Goal: Task Accomplishment & Management: Use online tool/utility

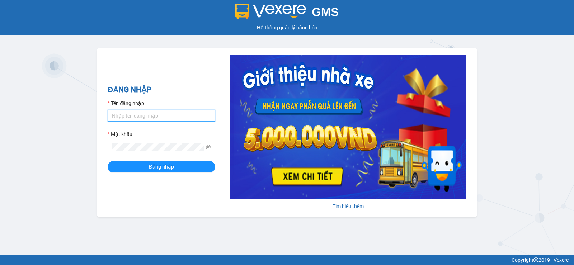
click at [204, 117] on input "Tên đăng nhập" at bounding box center [162, 115] width 108 height 11
type input "nttnga.hhg"
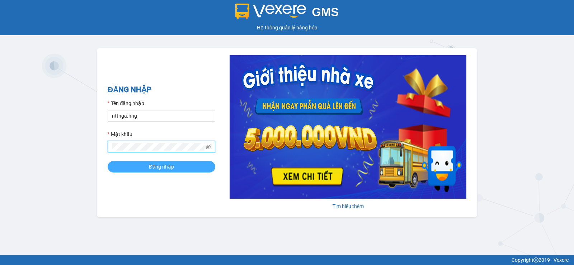
click at [164, 169] on span "Đăng nhập" at bounding box center [161, 167] width 25 height 8
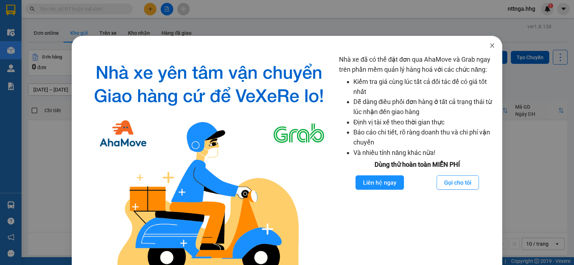
click at [490, 45] on icon "close" at bounding box center [493, 46] width 6 height 6
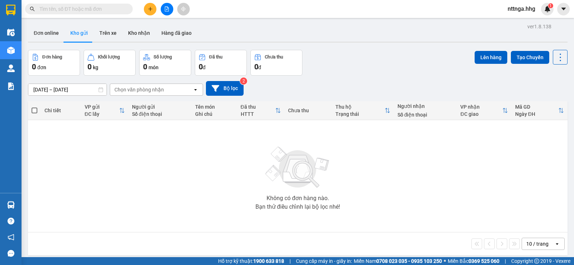
click at [167, 6] on button at bounding box center [167, 9] width 13 height 13
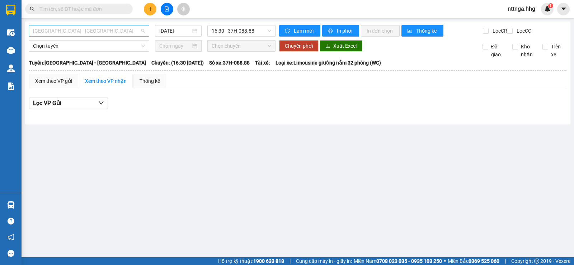
click at [81, 32] on span "Quảng Ngãi - Con Cuông" at bounding box center [89, 30] width 112 height 11
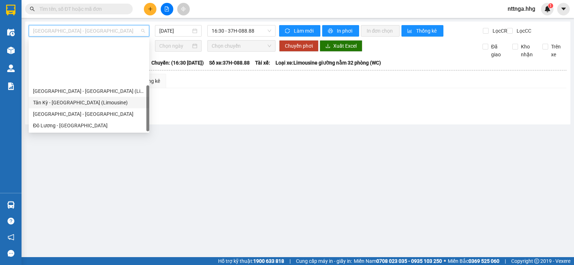
scroll to position [57, 0]
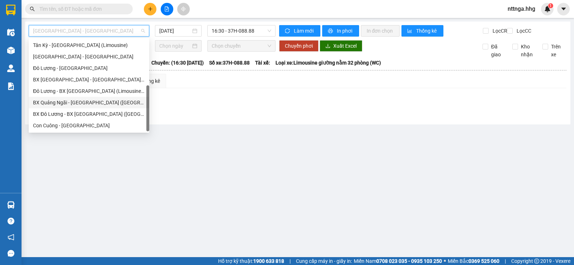
click at [88, 103] on div "BX Quảng Ngãi - BX Đô Lương (Limousine)" at bounding box center [89, 103] width 112 height 8
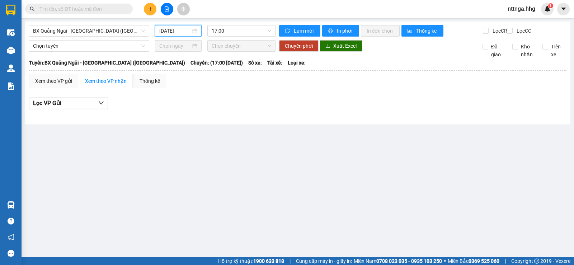
click at [184, 33] on input "13/08/2025" at bounding box center [175, 31] width 32 height 8
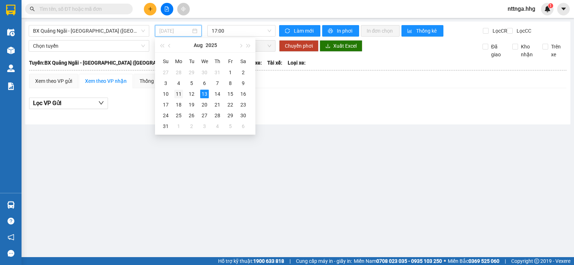
click at [180, 94] on div "11" at bounding box center [178, 94] width 9 height 9
type input "11/08/2025"
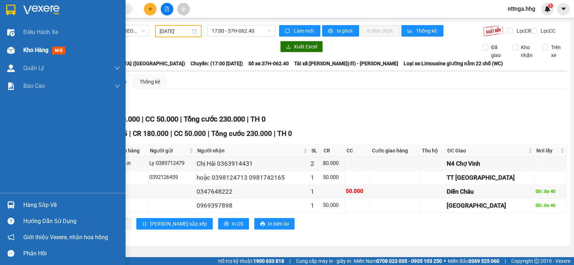
click at [33, 47] on span "Kho hàng" at bounding box center [35, 50] width 25 height 7
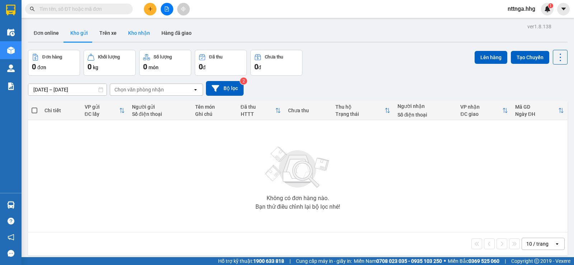
click at [143, 33] on button "Kho nhận" at bounding box center [138, 32] width 33 height 17
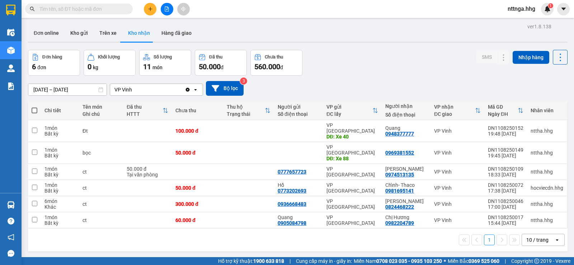
click at [195, 88] on icon "open" at bounding box center [196, 90] width 6 height 6
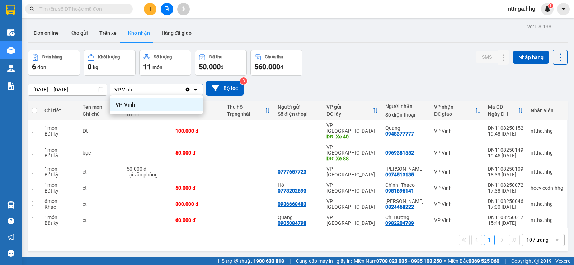
click at [181, 91] on div "VP Vinh" at bounding box center [147, 89] width 75 height 11
click at [188, 88] on icon "Clear value" at bounding box center [188, 90] width 4 height 4
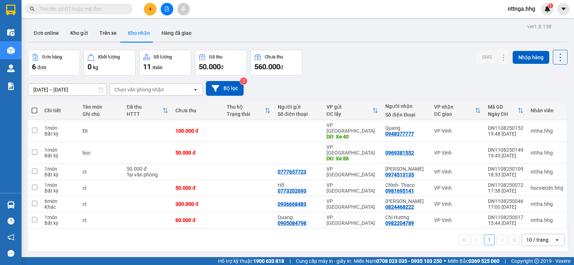
click at [194, 88] on icon "open" at bounding box center [196, 90] width 6 height 6
click at [171, 35] on button "Hàng đã giao" at bounding box center [177, 32] width 42 height 17
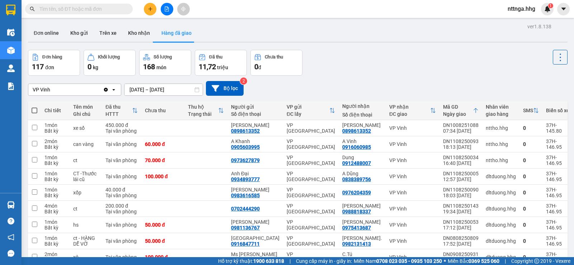
click at [114, 90] on icon at bounding box center [113, 89] width 3 height 1
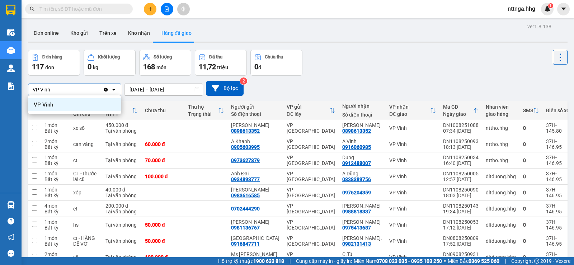
click at [105, 90] on icon "Clear value" at bounding box center [106, 90] width 4 height 4
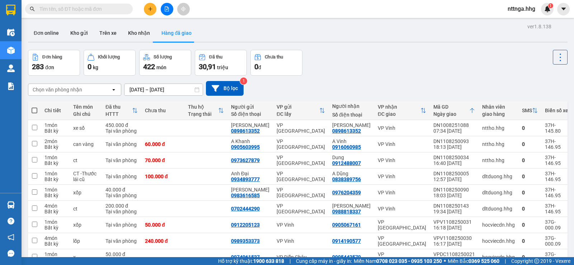
click at [112, 89] on icon "open" at bounding box center [114, 90] width 6 height 6
click at [97, 90] on div "Chọn văn phòng nhận" at bounding box center [69, 89] width 83 height 11
click at [113, 89] on icon at bounding box center [113, 89] width 3 height 1
click at [370, 66] on div "Đơn hàng 283 đơn Khối lượng 0 kg Số lượng 422 món Đã thu 30,91 triệu Chưa thu 0…" at bounding box center [298, 63] width 540 height 26
click at [75, 34] on button "Kho gửi" at bounding box center [79, 32] width 29 height 17
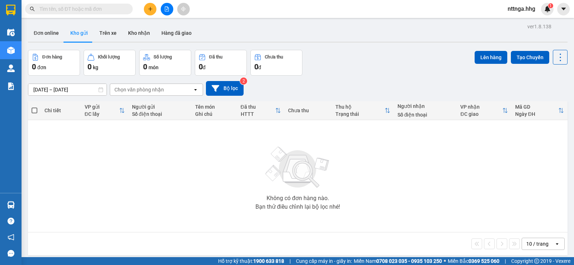
click at [89, 9] on input "text" at bounding box center [81, 9] width 85 height 8
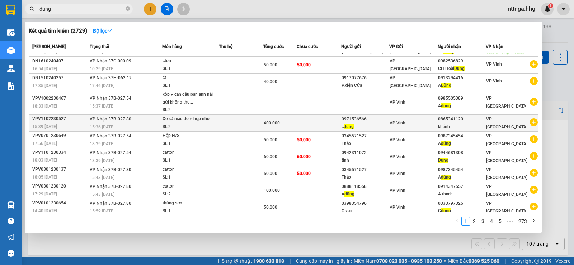
scroll to position [25, 0]
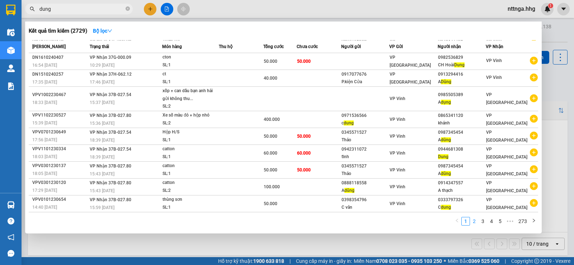
type input "dung"
click at [477, 225] on li "2" at bounding box center [474, 221] width 9 height 9
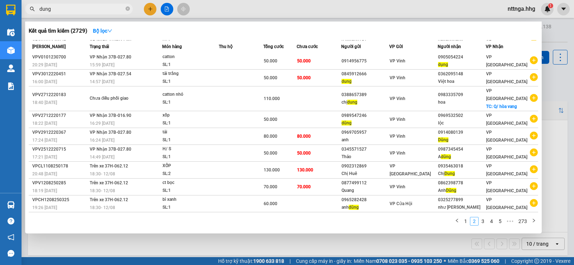
scroll to position [9, 0]
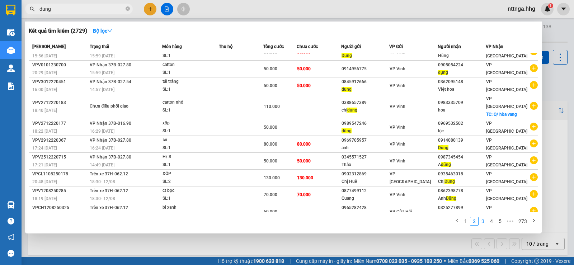
click at [485, 223] on link "3" at bounding box center [483, 222] width 8 height 8
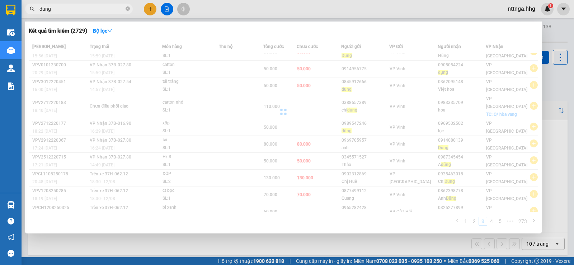
scroll to position [25, 0]
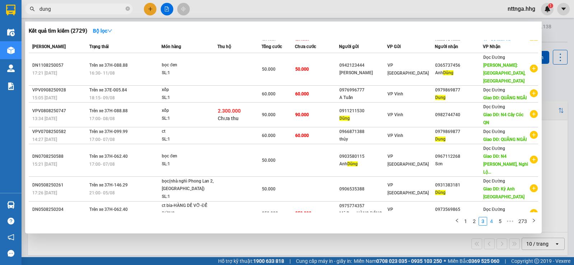
click at [492, 222] on link "4" at bounding box center [492, 222] width 8 height 8
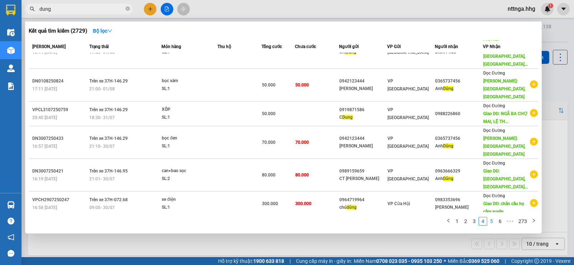
click at [494, 223] on link "5" at bounding box center [492, 222] width 8 height 8
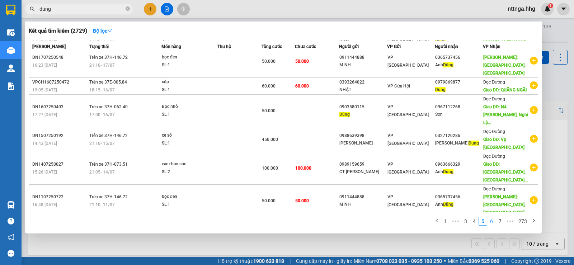
click at [493, 225] on link "6" at bounding box center [492, 222] width 8 height 8
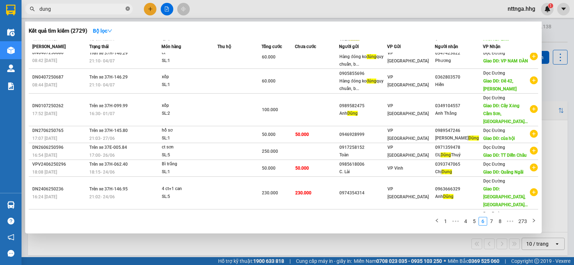
click at [129, 6] on span at bounding box center [128, 9] width 4 height 7
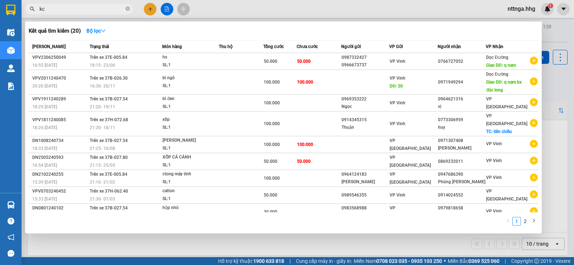
type input "k"
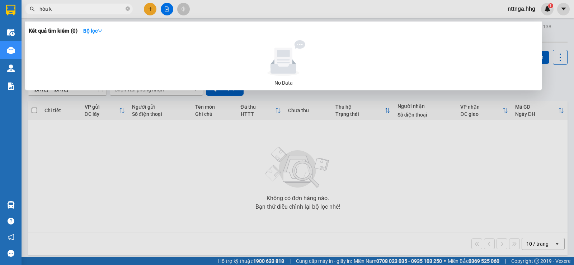
type input "hòa"
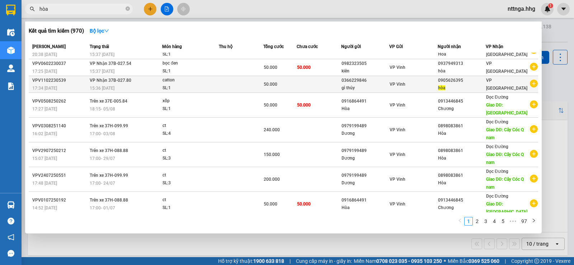
scroll to position [49, 0]
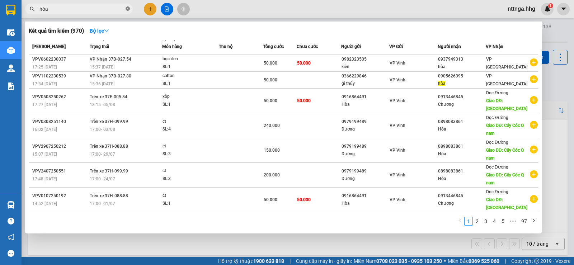
click at [127, 8] on icon "close-circle" at bounding box center [128, 8] width 4 height 4
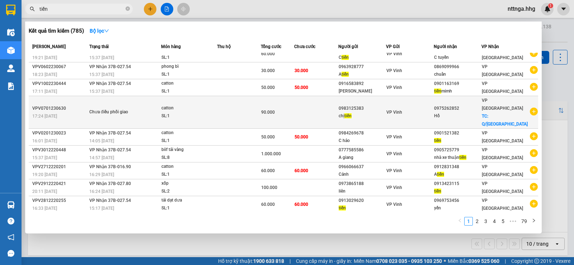
scroll to position [9, 0]
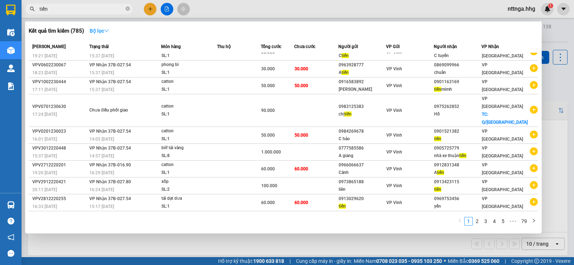
type input "tiến"
click at [107, 29] on icon "down" at bounding box center [106, 30] width 5 height 5
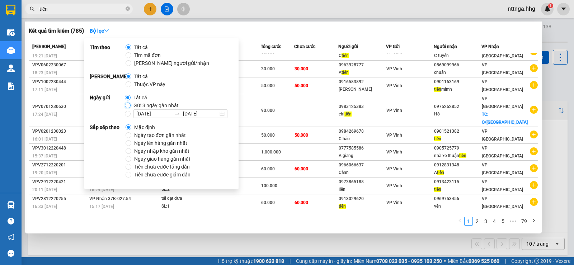
click at [128, 105] on input "Gửi 3 ngày gần nhất" at bounding box center [128, 106] width 6 height 6
radio input "true"
radio input "false"
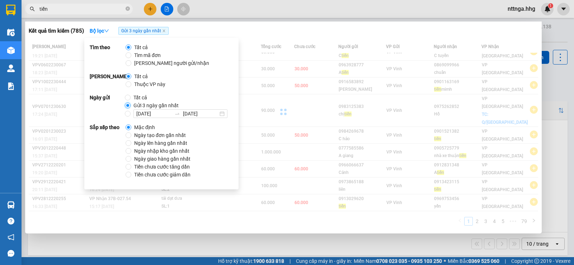
scroll to position [0, 0]
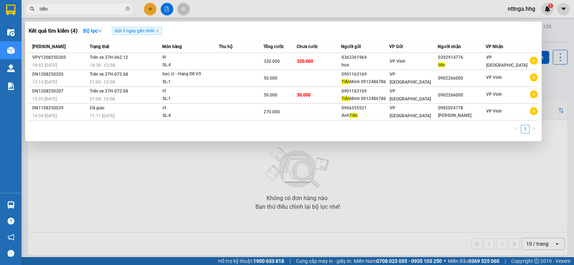
click at [358, 149] on div at bounding box center [287, 132] width 574 height 265
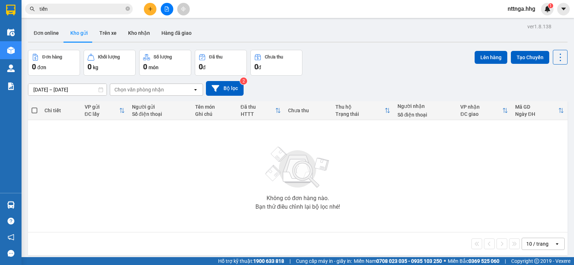
click at [82, 9] on input "tiến" at bounding box center [81, 9] width 85 height 8
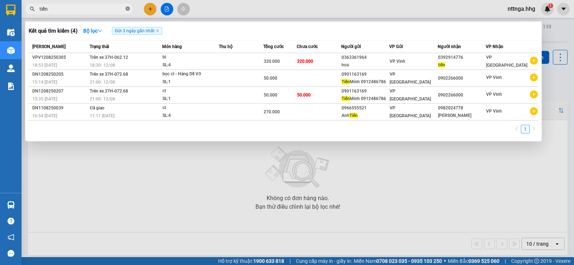
click at [127, 8] on icon "close-circle" at bounding box center [128, 8] width 4 height 4
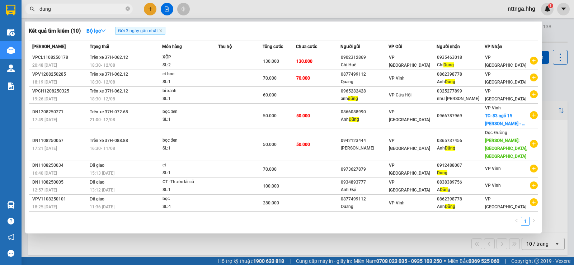
type input "dung"
click at [279, 14] on div at bounding box center [287, 132] width 574 height 265
click at [129, 11] on icon "close-circle" at bounding box center [128, 8] width 4 height 4
